Goal: Task Accomplishment & Management: Manage account settings

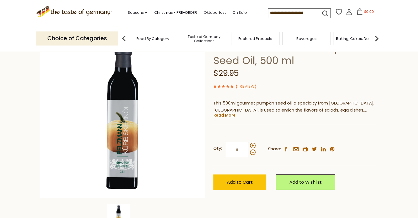
scroll to position [59, 0]
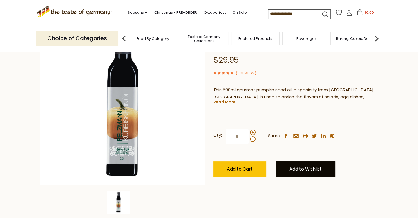
click at [296, 171] on link "Add to Wishlist" at bounding box center [305, 169] width 59 height 15
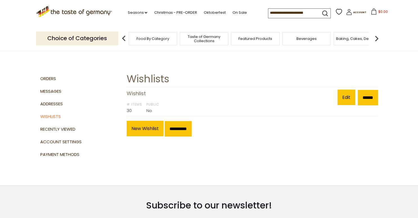
click at [279, 9] on input at bounding box center [292, 13] width 48 height 8
type input "**********"
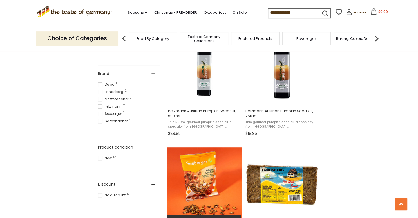
scroll to position [267, 0]
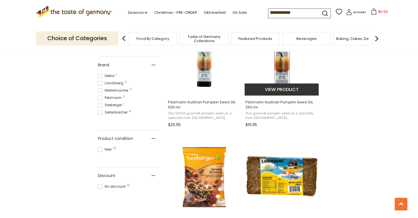
click at [251, 106] on span "Pelzmann Austrian Pumpkin Seed Oil, 250 ml" at bounding box center [281, 105] width 73 height 10
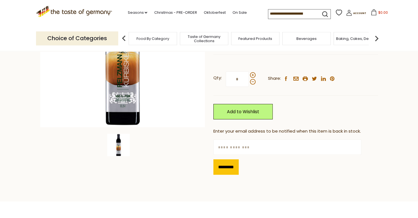
scroll to position [119, 0]
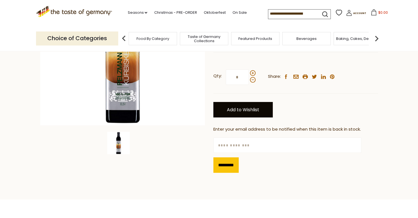
click at [245, 110] on link "Add to Wishlist" at bounding box center [242, 109] width 59 height 15
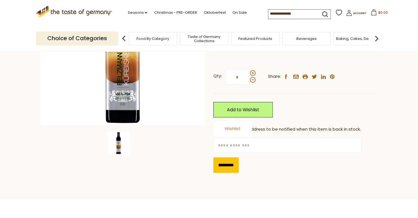
click at [234, 127] on link "Wishlist" at bounding box center [233, 129] width 16 height 6
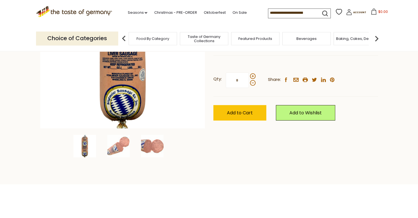
scroll to position [119, 0]
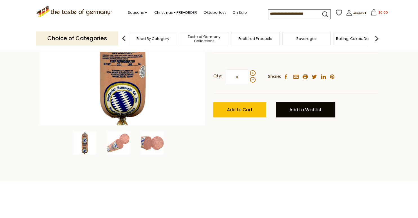
click at [316, 114] on link "Add to Wishlist" at bounding box center [305, 109] width 59 height 15
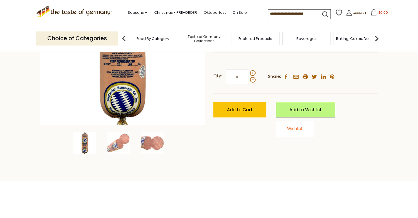
click at [298, 128] on link "Wishlist" at bounding box center [295, 129] width 16 height 6
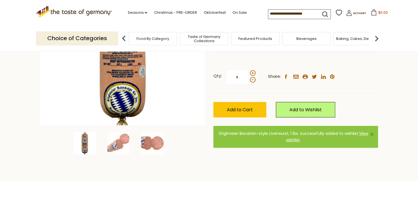
scroll to position [30, 0]
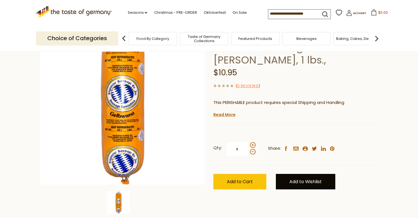
scroll to position [89, 0]
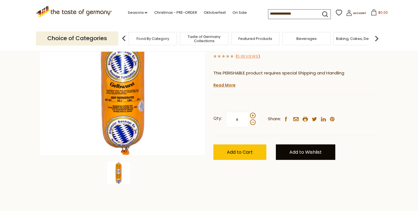
click at [312, 151] on link "Add to Wishlist" at bounding box center [305, 152] width 59 height 15
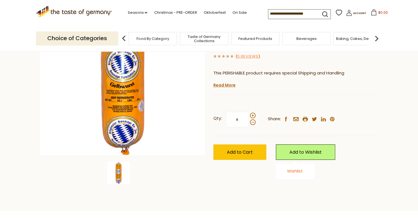
click at [297, 171] on link "Wishlist" at bounding box center [295, 171] width 16 height 6
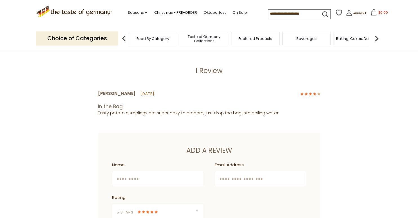
scroll to position [53, 0]
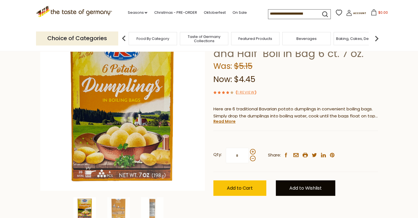
click at [307, 188] on link "Add to Wishlist" at bounding box center [305, 188] width 59 height 15
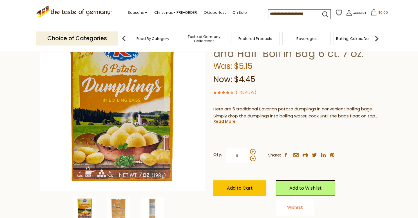
click at [300, 207] on link "Wishlist" at bounding box center [295, 208] width 16 height 6
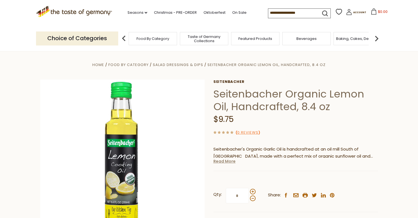
scroll to position [59, 0]
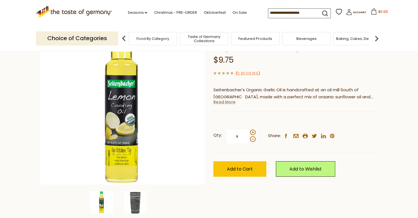
click at [227, 102] on link "Read More" at bounding box center [224, 102] width 22 height 6
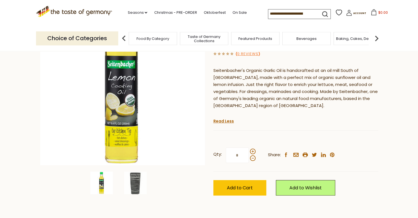
scroll to position [89, 0]
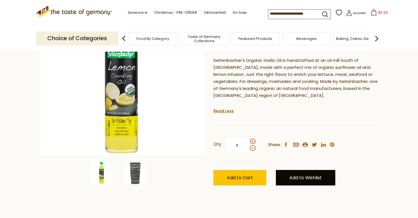
click at [303, 177] on link "Add to Wishlist" at bounding box center [305, 177] width 59 height 15
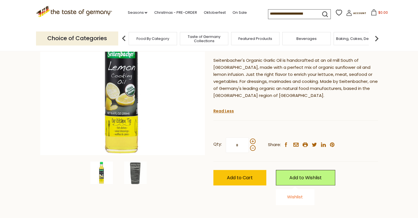
click at [298, 200] on link "Wishlist" at bounding box center [295, 197] width 16 height 6
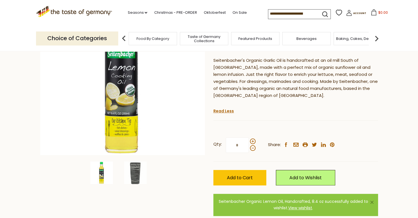
scroll to position [0, 0]
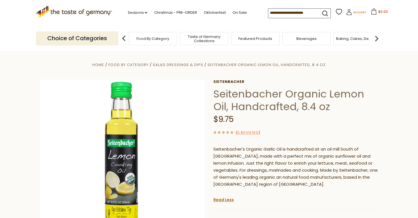
click at [353, 11] on span "Account" at bounding box center [359, 12] width 13 height 3
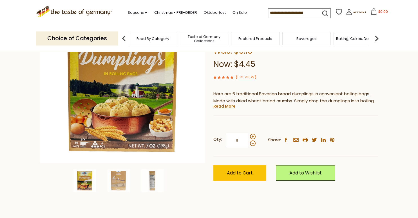
scroll to position [119, 0]
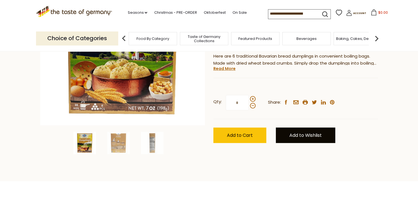
click at [299, 128] on link "Add to Wishlist" at bounding box center [305, 135] width 59 height 15
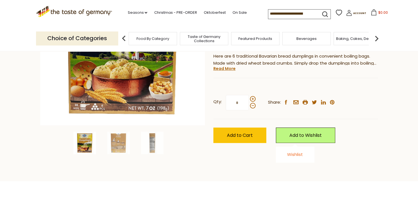
click at [294, 152] on link "Wishlist" at bounding box center [295, 155] width 16 height 6
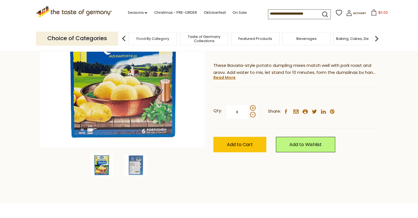
scroll to position [119, 0]
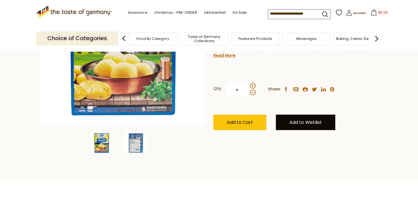
click at [310, 115] on link "Add to Wishlist" at bounding box center [305, 122] width 59 height 15
click at [294, 139] on link "Wishlist" at bounding box center [295, 142] width 16 height 6
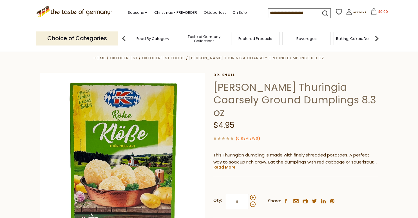
scroll to position [89, 0]
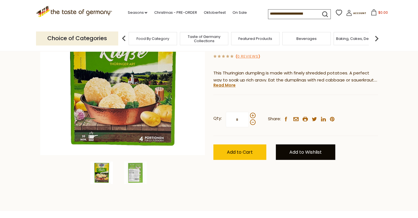
click at [326, 145] on link "Add to Wishlist" at bounding box center [305, 152] width 59 height 15
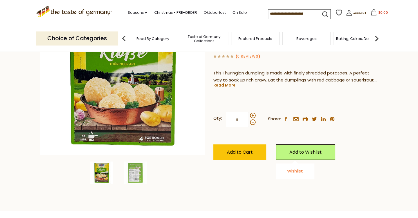
click at [296, 168] on link "Wishlist" at bounding box center [295, 171] width 16 height 6
